Goal: Task Accomplishment & Management: Manage account settings

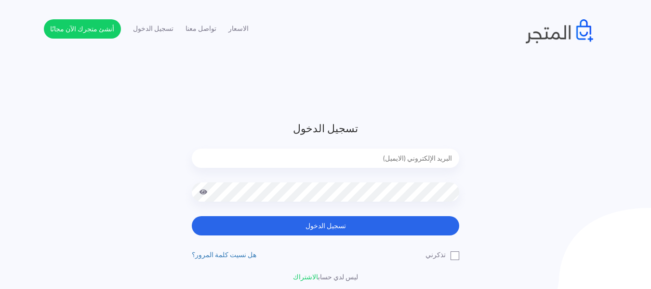
click at [398, 161] on input "email" at bounding box center [325, 157] width 267 height 19
type input "hatem.anwar@hotmail.com"
click at [203, 190] on span at bounding box center [203, 191] width 9 height 19
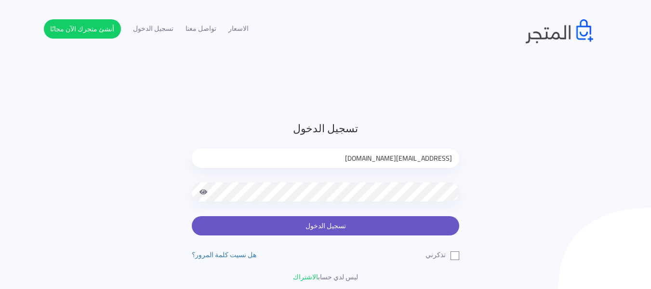
click at [312, 228] on button "تسجيل الدخول" at bounding box center [325, 225] width 267 height 19
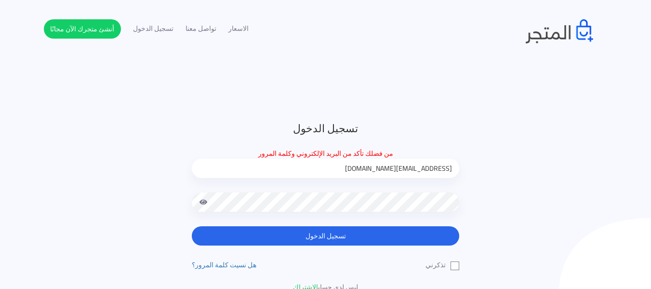
click at [192, 226] on button "تسجيل الدخول" at bounding box center [325, 235] width 267 height 19
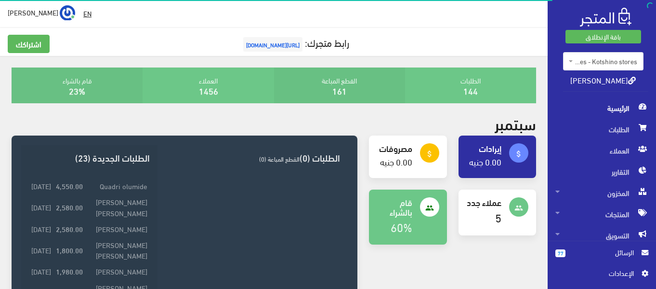
click at [616, 272] on span "اﻹعدادات" at bounding box center [598, 272] width 70 height 11
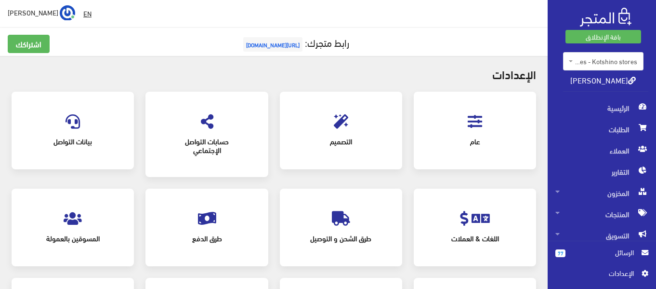
click at [418, 65] on div "اﻹعدادات عام" at bounding box center [274, 217] width 548 height 322
click at [74, 121] on icon at bounding box center [73, 121] width 14 height 14
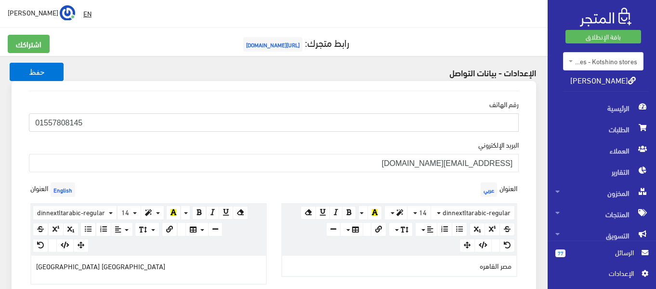
click at [172, 117] on input "01557808145" at bounding box center [274, 122] width 490 height 18
click at [283, 129] on input "01557808145" at bounding box center [274, 122] width 490 height 18
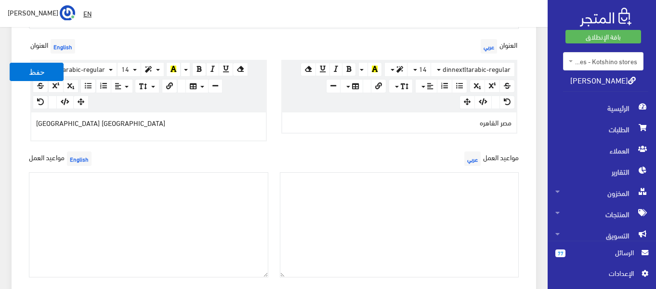
scroll to position [210, 0]
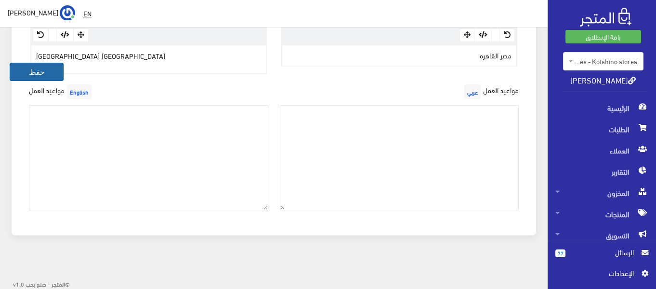
type input "01044655577"
click at [41, 73] on button "حفظ" at bounding box center [37, 72] width 54 height 18
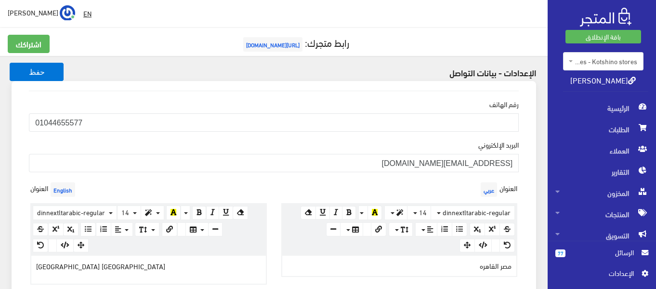
click at [630, 276] on span "اﻹعدادات" at bounding box center [598, 272] width 70 height 11
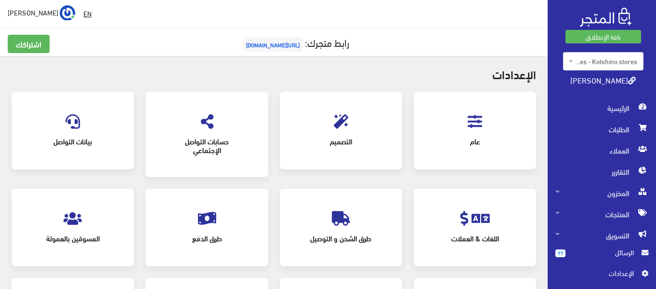
click at [477, 130] on div "عام" at bounding box center [475, 130] width 103 height 58
click at [477, 119] on icon at bounding box center [475, 121] width 14 height 14
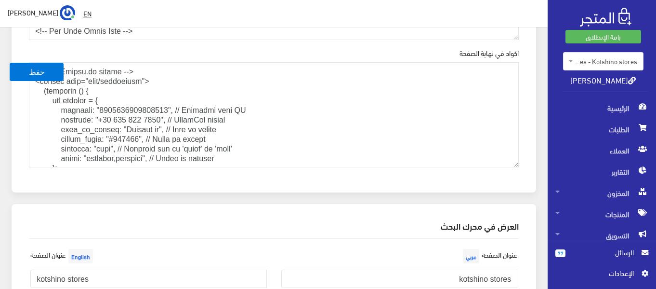
scroll to position [1211, 0]
click at [159, 119] on textarea "اكواد في نهاية الصفحة" at bounding box center [274, 114] width 490 height 106
click at [162, 119] on textarea "اكواد في نهاية الصفحة" at bounding box center [274, 114] width 490 height 106
drag, startPoint x: 162, startPoint y: 119, endPoint x: 109, endPoint y: 113, distance: 52.8
click at [109, 113] on textarea "اكواد في نهاية الصفحة" at bounding box center [274, 114] width 490 height 106
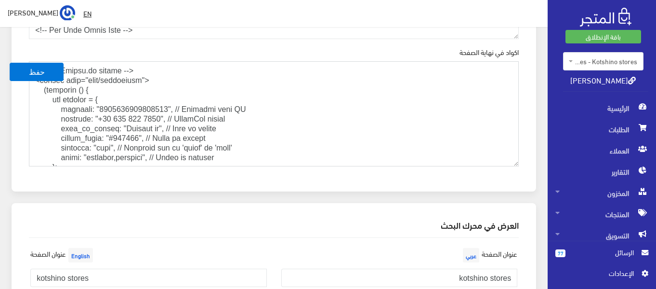
click at [124, 120] on textarea "اكواد في نهاية الصفحة" at bounding box center [274, 114] width 490 height 106
click at [128, 118] on textarea "اكواد في نهاية الصفحة" at bounding box center [274, 114] width 490 height 106
click at [131, 119] on textarea "اكواد في نهاية الصفحة" at bounding box center [274, 114] width 490 height 106
drag, startPoint x: 139, startPoint y: 119, endPoint x: 133, endPoint y: 119, distance: 5.3
click at [133, 119] on textarea "اكواد في نهاية الصفحة" at bounding box center [274, 114] width 490 height 106
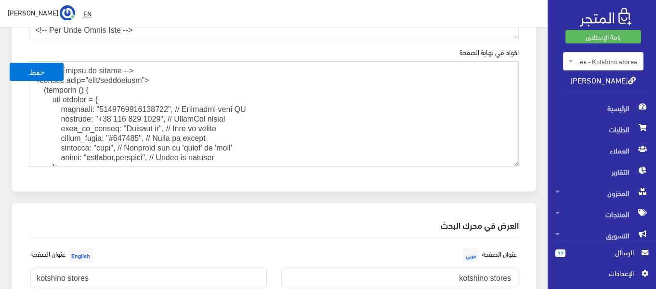
click at [141, 118] on textarea "اكواد في نهاية الصفحة" at bounding box center [274, 114] width 490 height 106
click at [150, 118] on textarea "اكواد في نهاية الصفحة" at bounding box center [274, 114] width 490 height 106
click at [153, 118] on textarea "اكواد في نهاية الصفحة" at bounding box center [274, 114] width 490 height 106
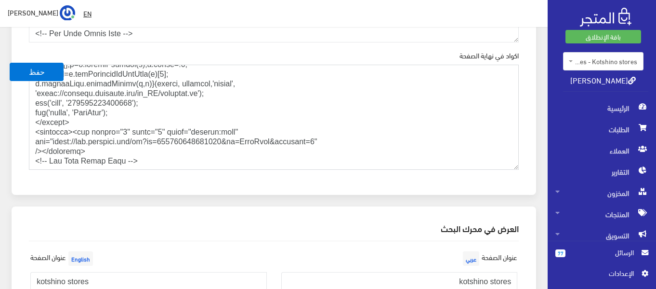
scroll to position [1210, 0]
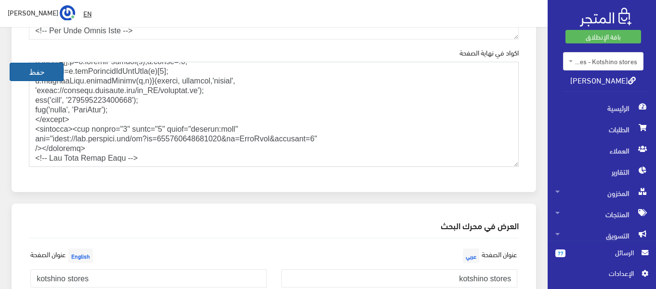
type textarea "<!-- GetButton.io widget --> <script type="text/javascript"> (function () { var…"
click at [43, 72] on button "حفظ" at bounding box center [37, 72] width 54 height 18
